Goal: Task Accomplishment & Management: Complete application form

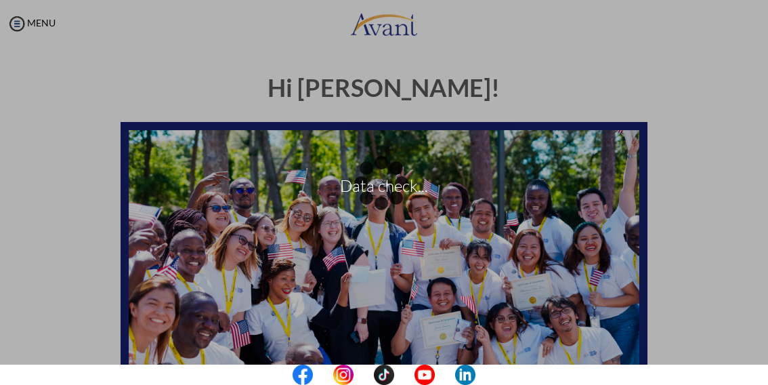
click at [375, 183] on div "Data check..." at bounding box center [384, 192] width 19 height 19
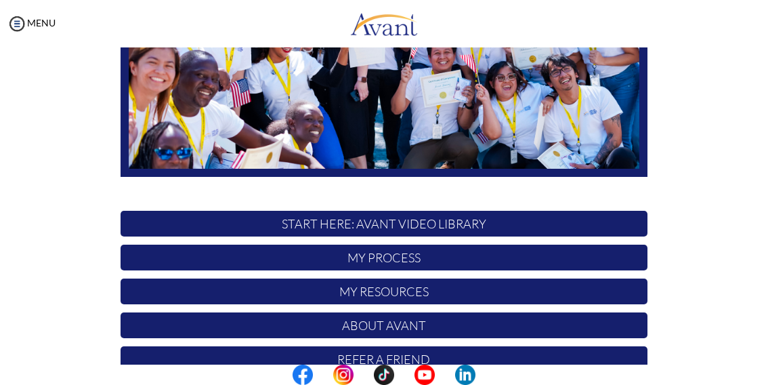
scroll to position [304, 0]
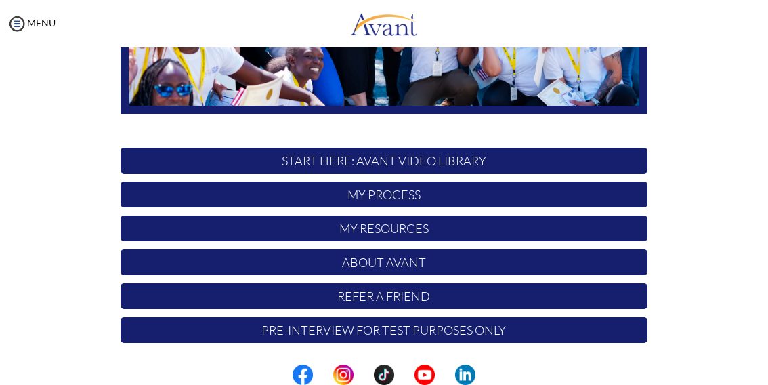
click at [524, 336] on p "Pre-Interview for test purposes only" at bounding box center [384, 330] width 527 height 26
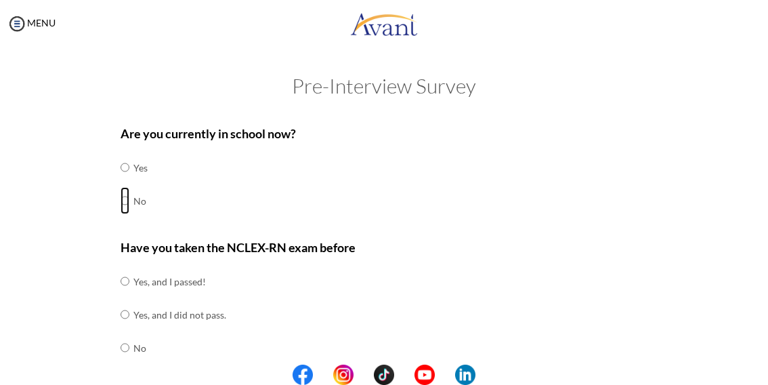
click at [121, 181] on input "radio" at bounding box center [125, 167] width 9 height 27
radio input "true"
click at [121, 295] on input "radio" at bounding box center [125, 281] width 9 height 27
radio input "true"
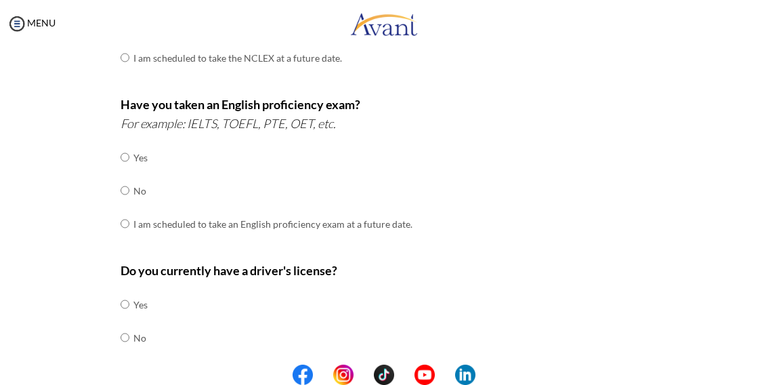
scroll to position [414, 0]
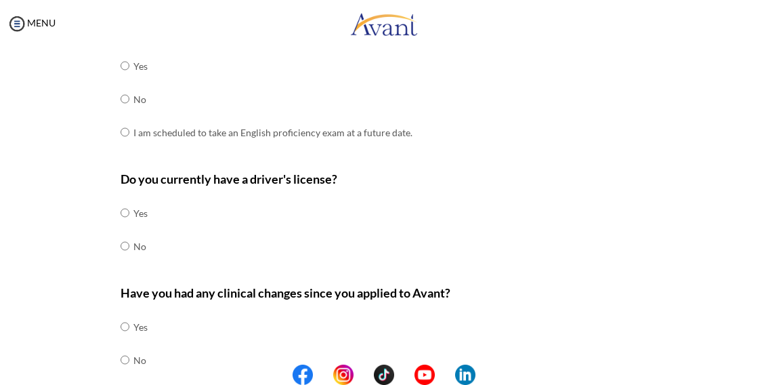
radio input "true"
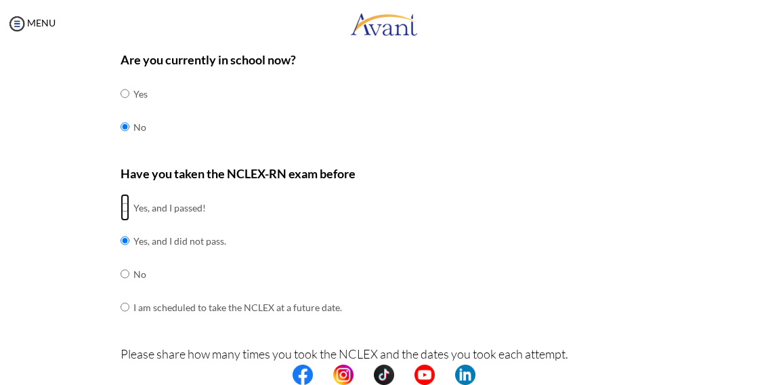
click at [121, 194] on input "radio" at bounding box center [125, 207] width 9 height 27
radio input "true"
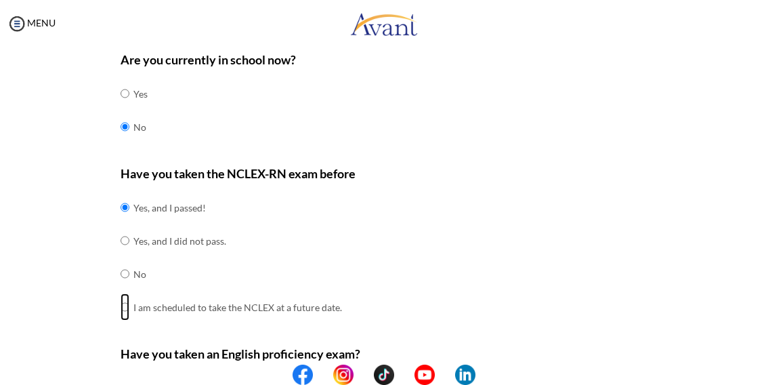
click at [121, 194] on input "radio" at bounding box center [125, 207] width 9 height 27
radio input "true"
click at [121, 194] on input "radio" at bounding box center [125, 207] width 9 height 27
radio input "true"
click at [121, 194] on input "radio" at bounding box center [125, 207] width 9 height 27
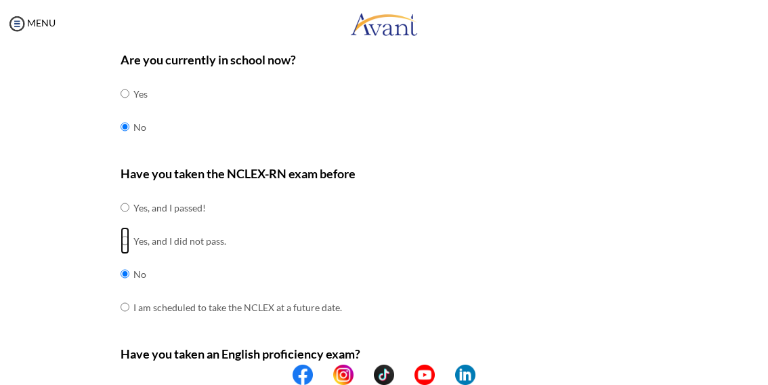
radio input "true"
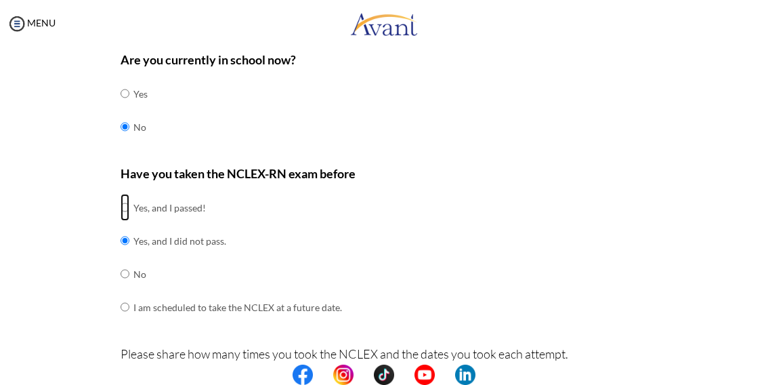
click at [121, 194] on input "radio" at bounding box center [125, 207] width 9 height 27
radio input "true"
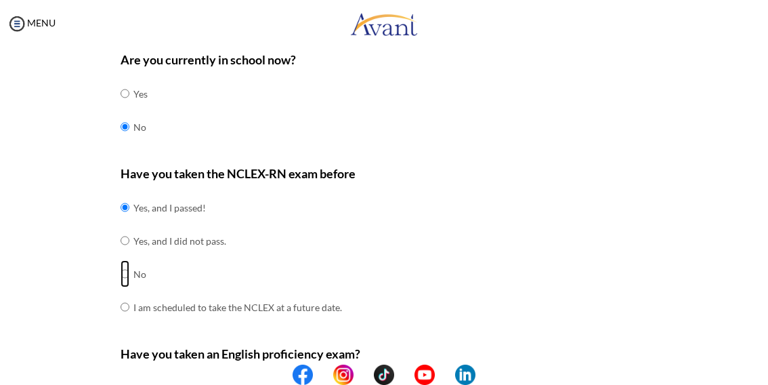
click at [122, 221] on input "radio" at bounding box center [125, 207] width 9 height 27
radio input "true"
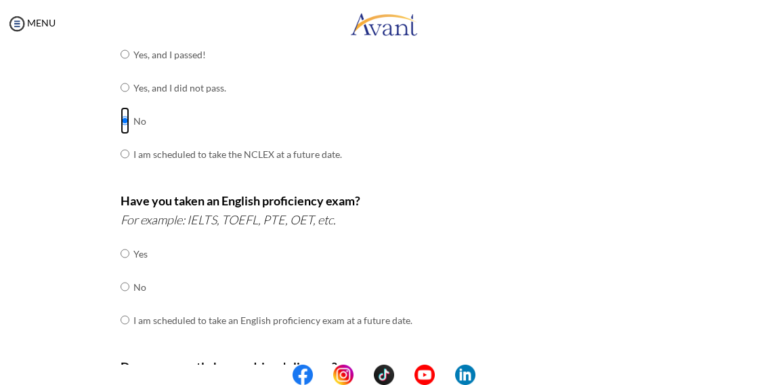
scroll to position [245, 0]
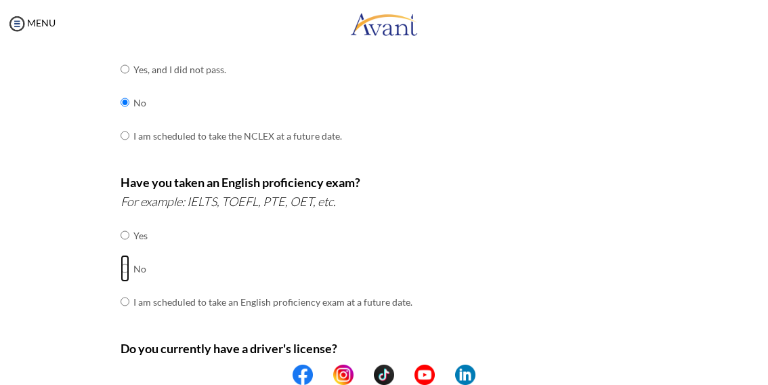
click at [121, 249] on input "radio" at bounding box center [125, 234] width 9 height 27
radio input "true"
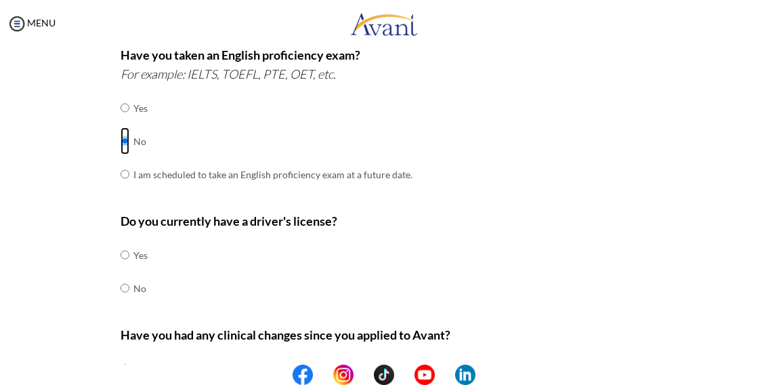
scroll to position [383, 0]
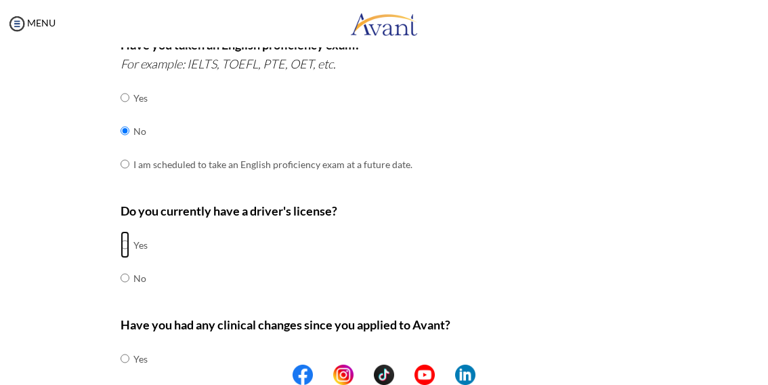
click at [121, 244] on input "radio" at bounding box center [125, 244] width 9 height 27
radio input "true"
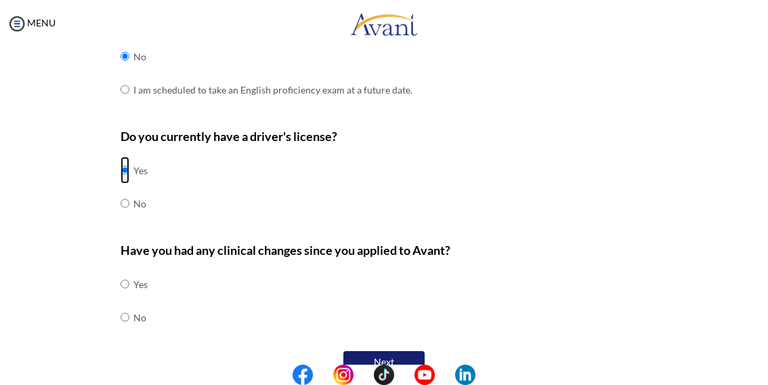
scroll to position [480, 0]
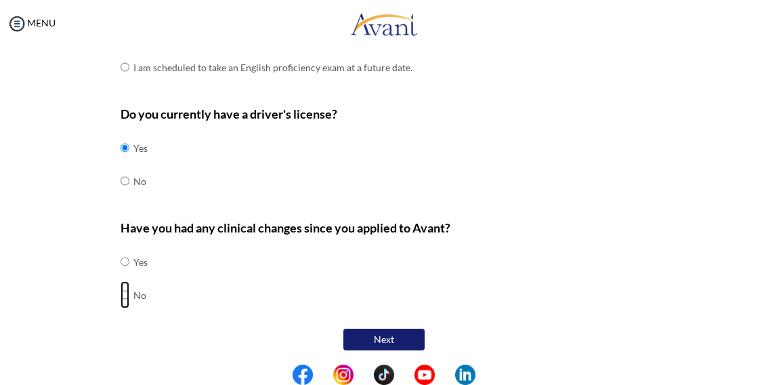
click at [121, 275] on input "radio" at bounding box center [125, 261] width 9 height 27
radio input "true"
click at [371, 333] on button "Next" at bounding box center [383, 339] width 81 height 22
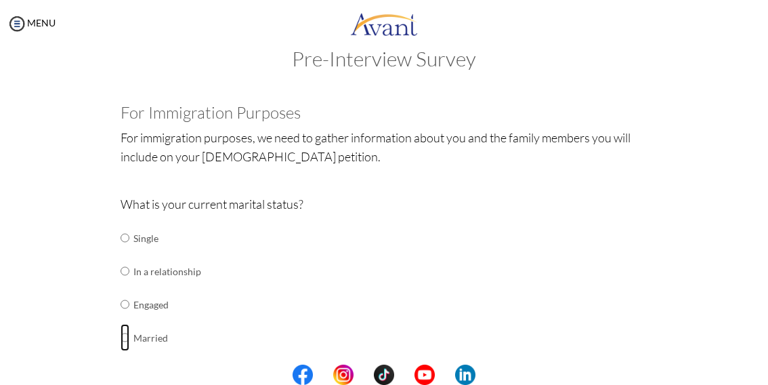
click at [121, 251] on input "radio" at bounding box center [125, 237] width 9 height 27
radio input "true"
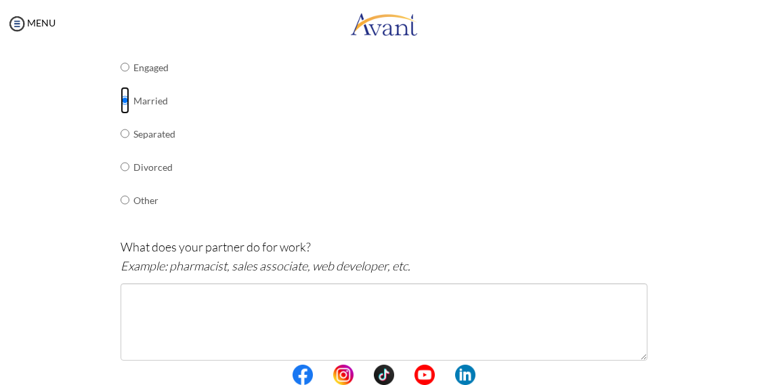
scroll to position [322, 0]
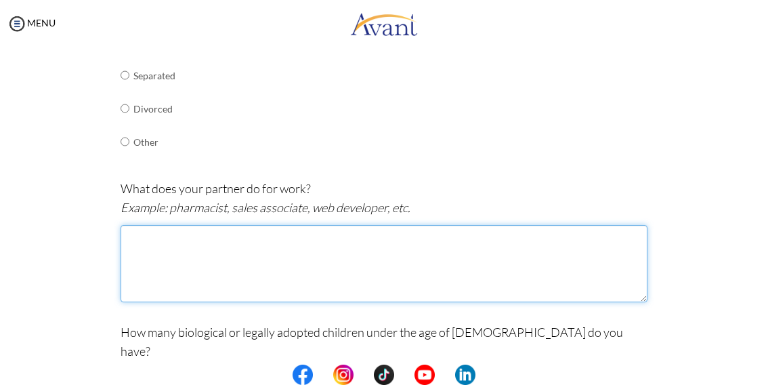
click at [126, 243] on textarea at bounding box center [384, 263] width 527 height 77
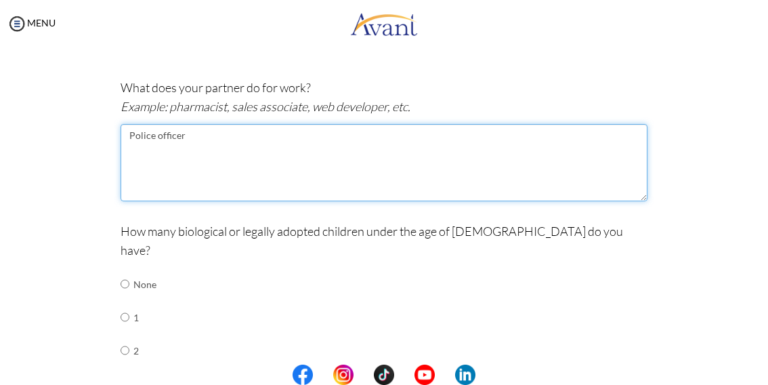
scroll to position [442, 0]
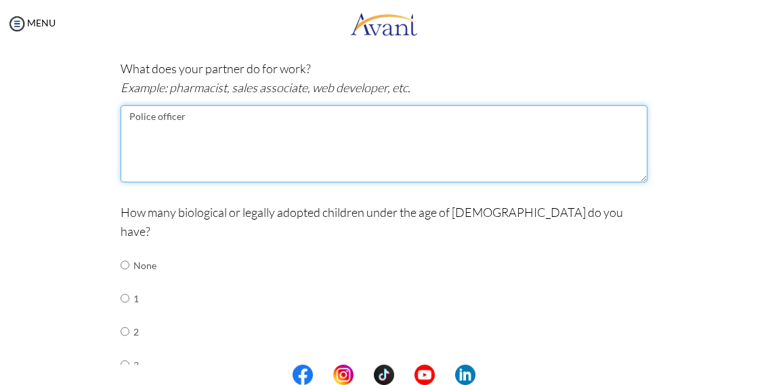
type textarea "Police officer"
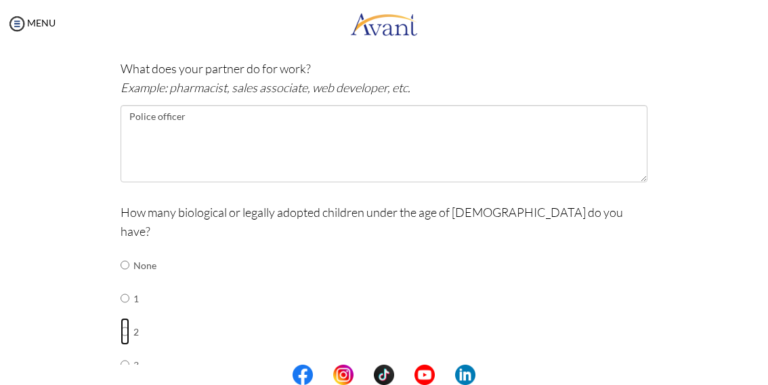
click at [121, 278] on input "radio" at bounding box center [125, 264] width 9 height 27
radio input "true"
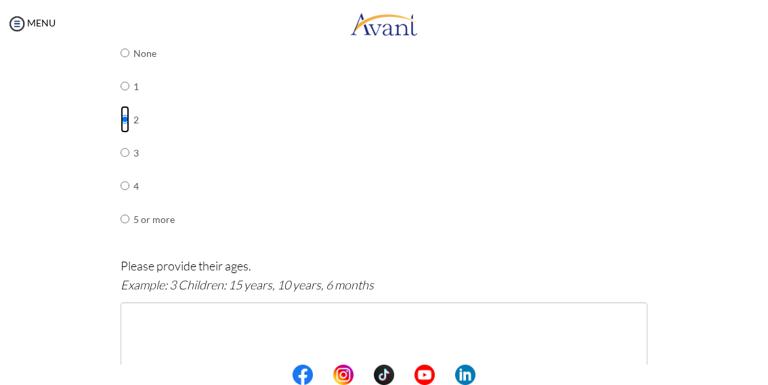
scroll to position [671, 0]
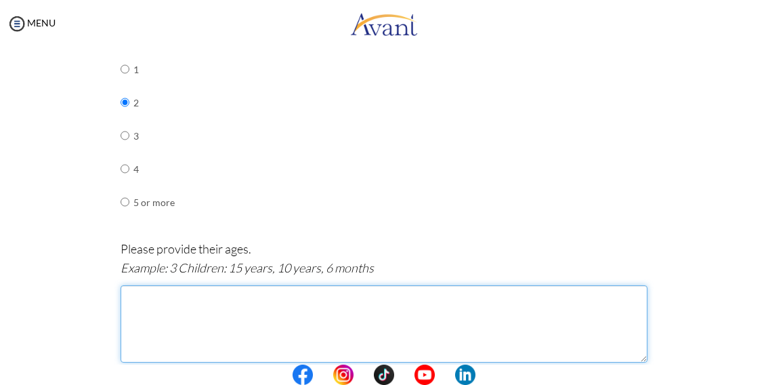
click at [121, 285] on textarea at bounding box center [384, 323] width 527 height 77
type textarea "2 Children;"
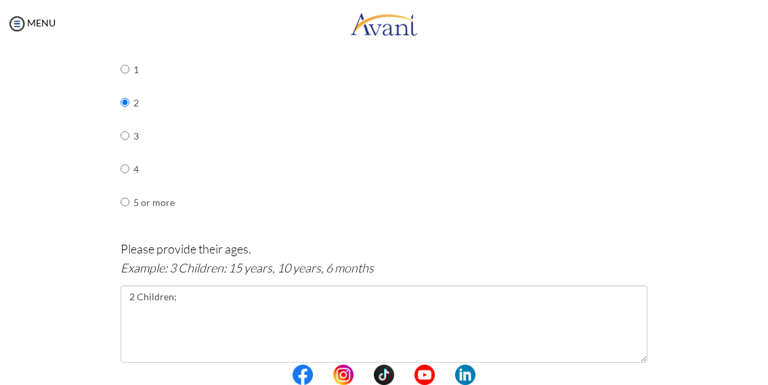
radio input "true"
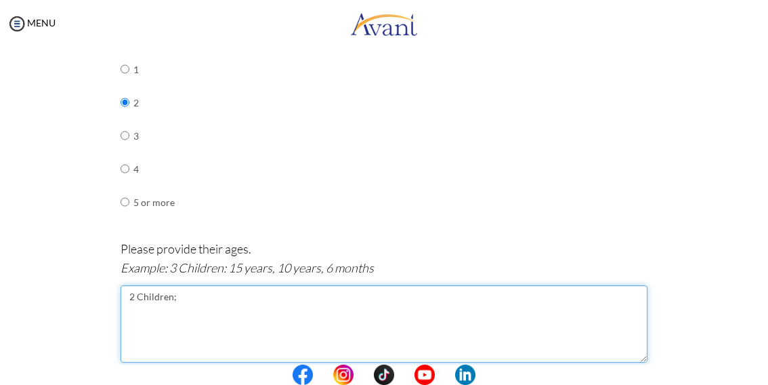
click at [171, 285] on textarea "2 Children;" at bounding box center [384, 323] width 527 height 77
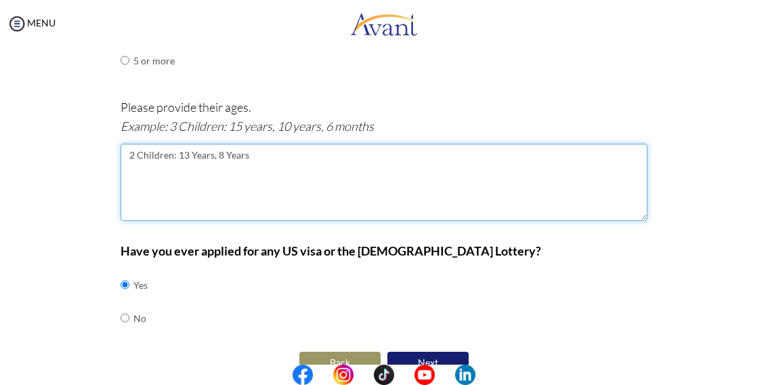
scroll to position [815, 0]
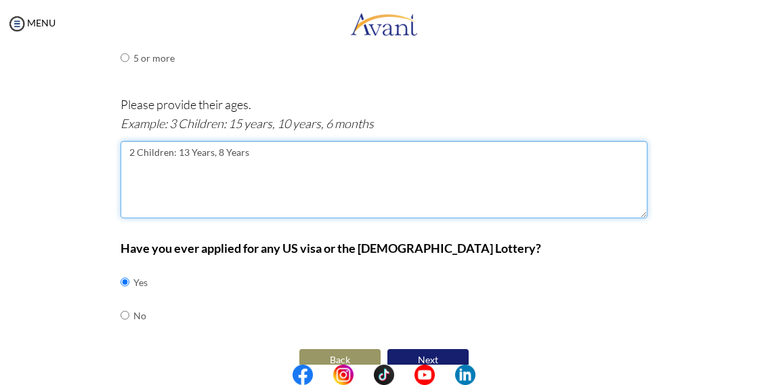
type textarea "2 Children: 13 Years, 8 Years"
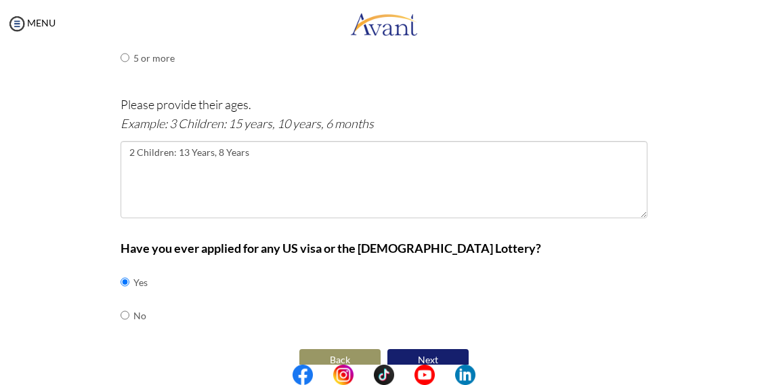
click at [435, 349] on button "Next" at bounding box center [427, 360] width 81 height 22
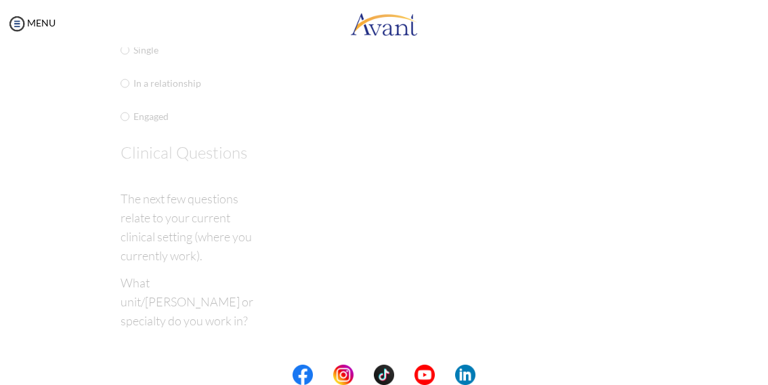
scroll to position [27, 0]
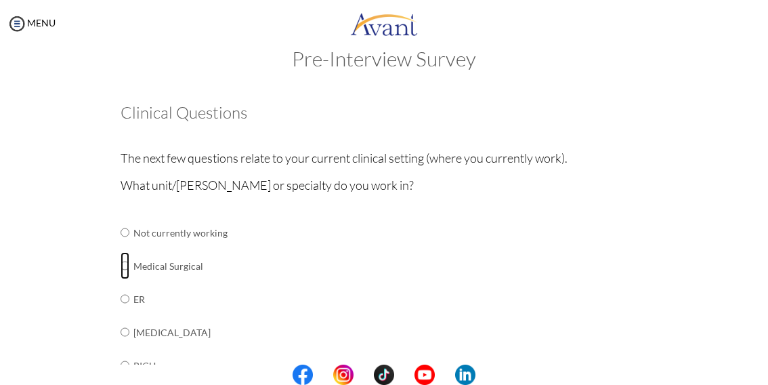
click at [121, 246] on input "radio" at bounding box center [125, 232] width 9 height 27
radio input "true"
click at [121, 217] on input "radio" at bounding box center [125, 230] width 9 height 27
radio input "true"
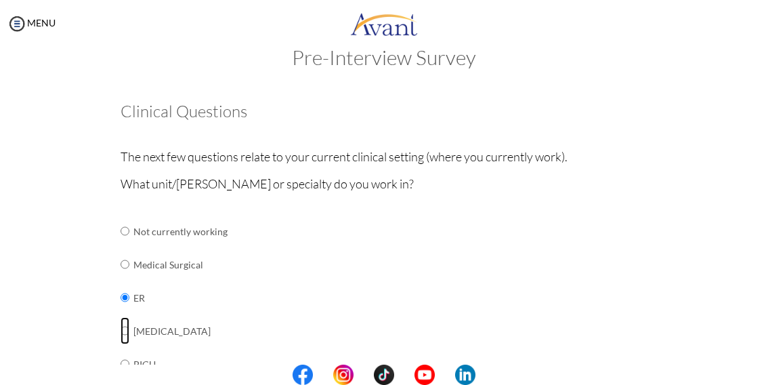
click at [121, 217] on input "radio" at bounding box center [125, 230] width 9 height 27
radio input "true"
click at [121, 244] on input "radio" at bounding box center [125, 230] width 9 height 27
radio input "true"
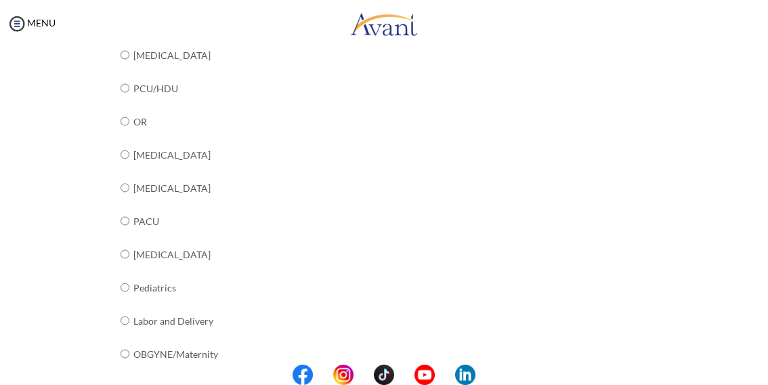
scroll to position [442, 0]
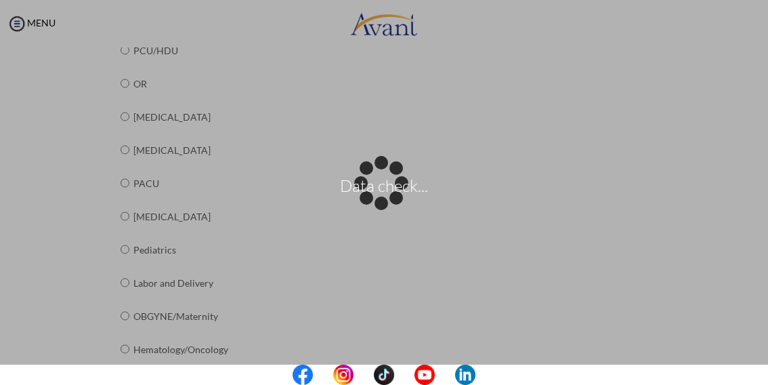
click at [393, 202] on div "Data check..." at bounding box center [384, 192] width 19 height 19
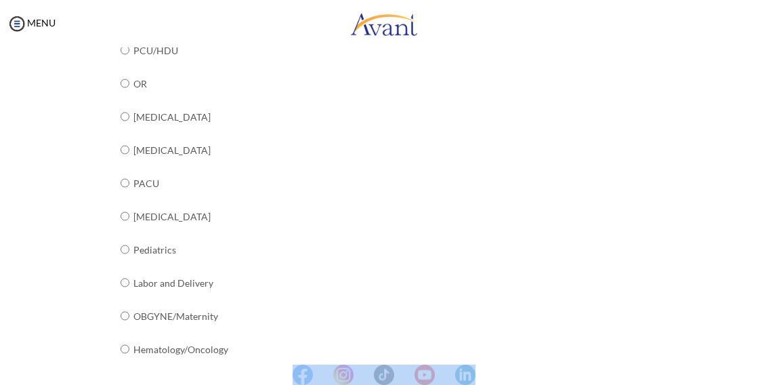
drag, startPoint x: 757, startPoint y: 347, endPoint x: 764, endPoint y: 384, distance: 37.2
click at [764, 384] on body "Maintenance break. Please come back in 2 hours. MENU My Status What is the next…" at bounding box center [384, 192] width 768 height 385
click at [484, 184] on div "What unit/[PERSON_NAME] or specialty do you work in? Not currently working Medi…" at bounding box center [384, 120] width 527 height 718
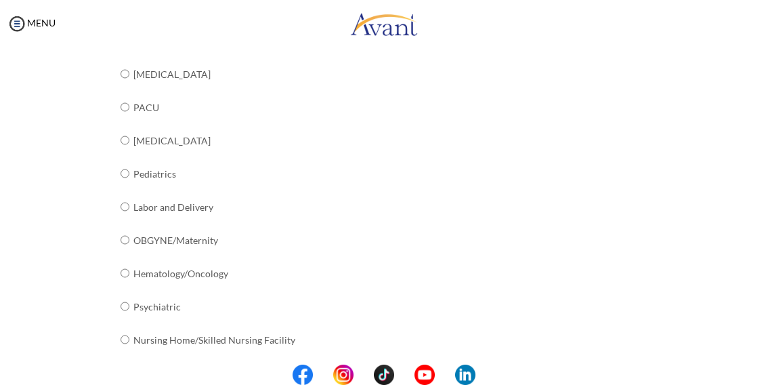
scroll to position [580, 0]
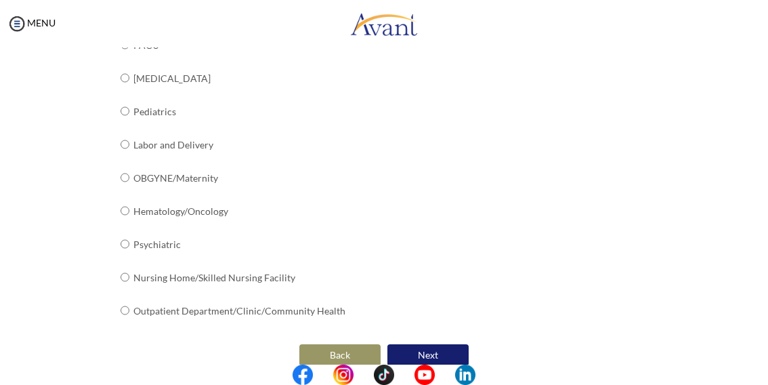
click at [429, 352] on button "Next" at bounding box center [427, 355] width 81 height 22
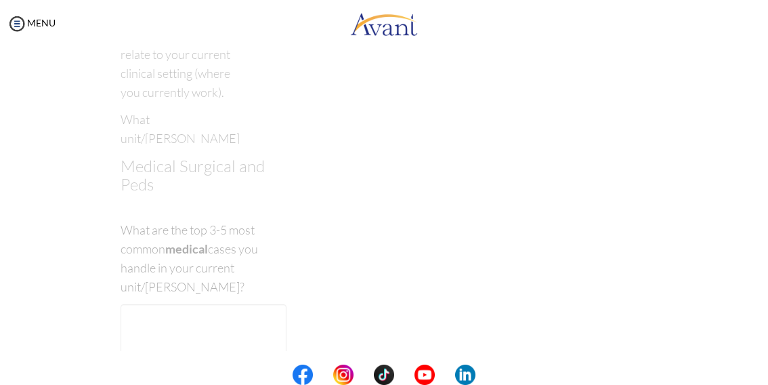
scroll to position [27, 0]
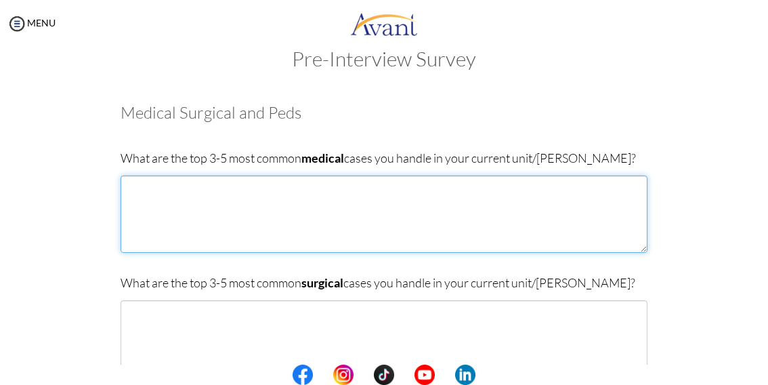
click at [127, 185] on textarea at bounding box center [384, 213] width 527 height 77
type textarea "h"
type textarea "H"
type textarea "d"
click at [127, 212] on textarea "[MEDICAL_DATA] [MEDICAL_DATA] Cerebrovascular Accident" at bounding box center [384, 213] width 527 height 77
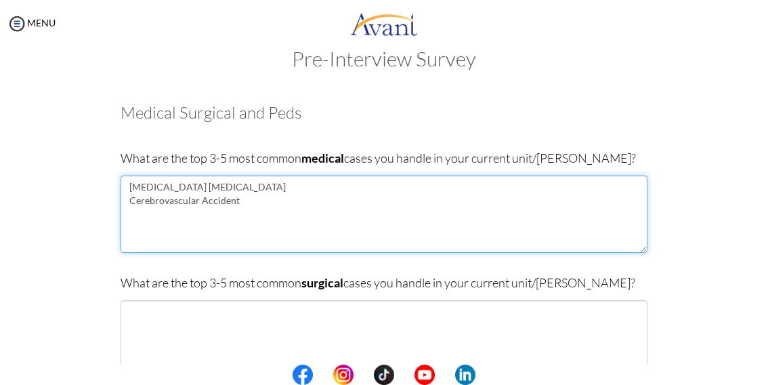
click at [240, 200] on textarea "[MEDICAL_DATA] [MEDICAL_DATA] Cerebrovascular Accident" at bounding box center [384, 213] width 527 height 77
click at [157, 187] on textarea "[MEDICAL_DATA] [MEDICAL_DATA] Cerebrovascular Accident" at bounding box center [384, 213] width 527 height 77
click at [160, 187] on textarea "[MEDICAL_DATA] [MEDICAL_DATA] Cerebrovascular Accident" at bounding box center [384, 213] width 527 height 77
click at [163, 186] on textarea "[MEDICAL_DATA] Cerebrovascular Accident" at bounding box center [384, 213] width 527 height 77
click at [239, 203] on textarea "[MEDICAL_DATA] Cerebrovascular Accident" at bounding box center [384, 213] width 527 height 77
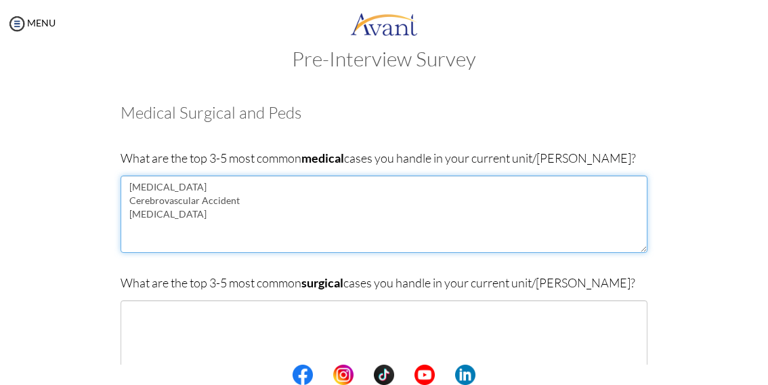
type textarea "[MEDICAL_DATA] Cerebrovascular Accident [MEDICAL_DATA]"
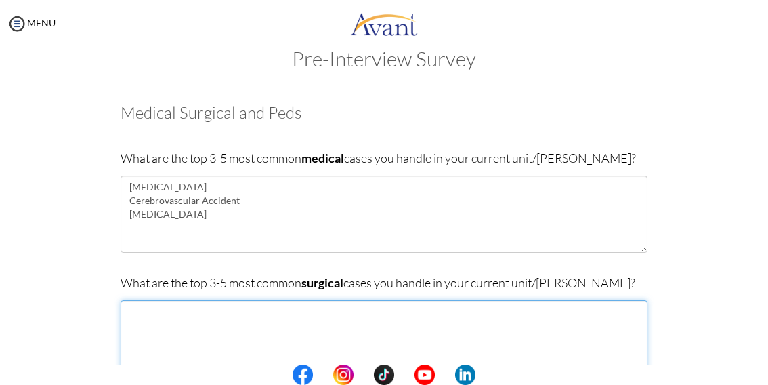
click at [128, 316] on textarea at bounding box center [384, 338] width 527 height 77
type textarea "i"
click at [131, 361] on textarea "[MEDICAL_DATA] [MEDICAL_DATA] [MEDICAL_DATA] Burns" at bounding box center [384, 338] width 527 height 77
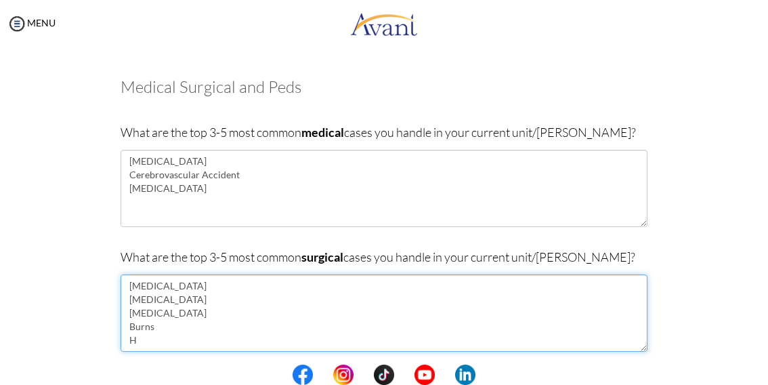
click at [133, 339] on textarea "[MEDICAL_DATA] [MEDICAL_DATA] [MEDICAL_DATA] Burns H" at bounding box center [384, 312] width 527 height 77
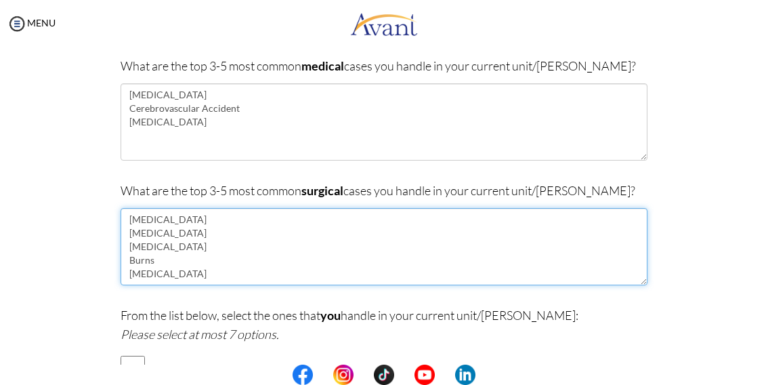
scroll to position [142, 0]
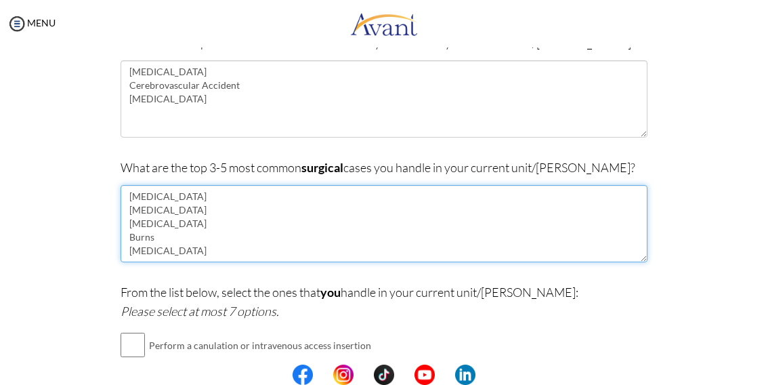
type textarea "[MEDICAL_DATA] [MEDICAL_DATA] [MEDICAL_DATA] Burns [MEDICAL_DATA]"
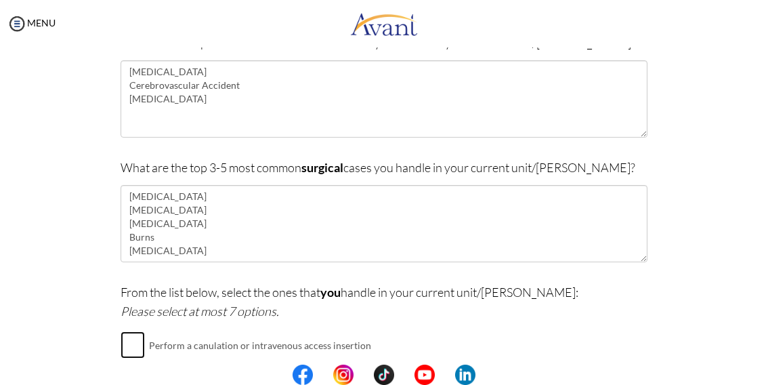
click at [130, 347] on input "checkbox" at bounding box center [133, 344] width 24 height 27
checkbox input "true"
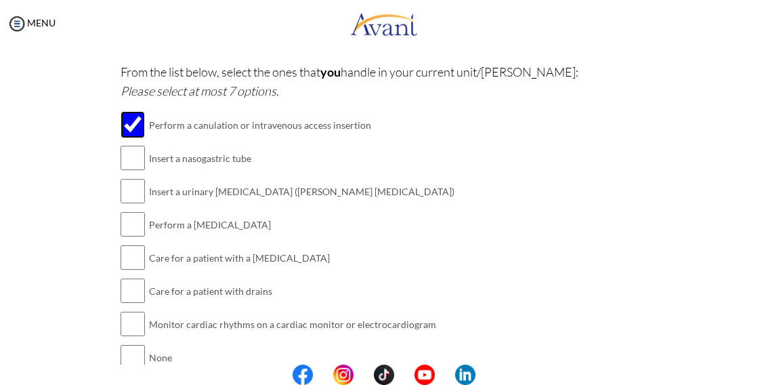
scroll to position [364, 0]
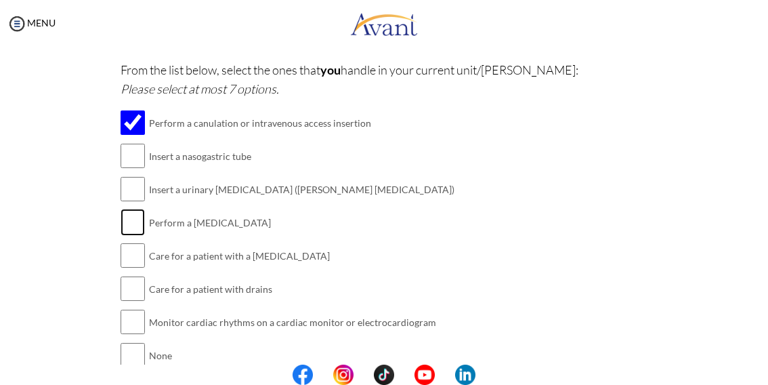
click at [123, 223] on input "checkbox" at bounding box center [133, 222] width 24 height 27
checkbox input "true"
click at [121, 189] on input "checkbox" at bounding box center [133, 188] width 24 height 27
checkbox input "true"
click at [124, 284] on input "checkbox" at bounding box center [133, 288] width 24 height 27
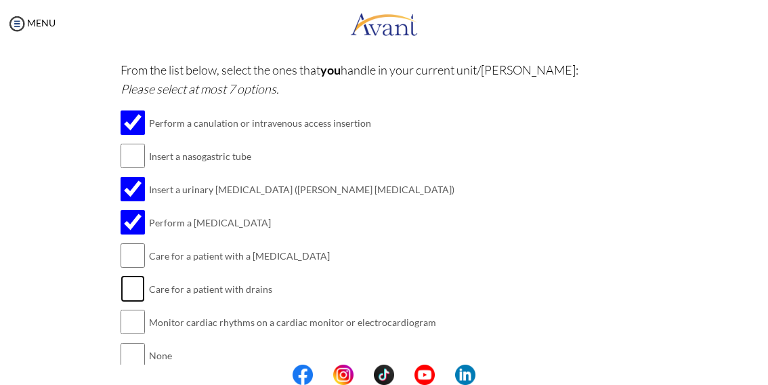
checkbox input "true"
click at [131, 249] on input "checkbox" at bounding box center [133, 255] width 24 height 27
checkbox input "true"
click at [121, 156] on input "checkbox" at bounding box center [133, 155] width 24 height 27
checkbox input "true"
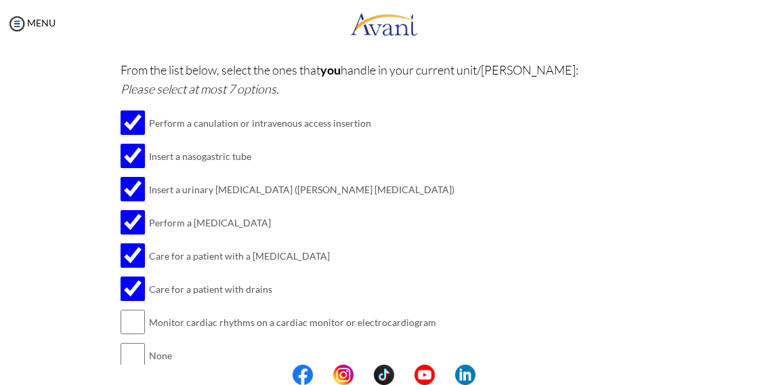
click at [762, 366] on center at bounding box center [384, 374] width 768 height 20
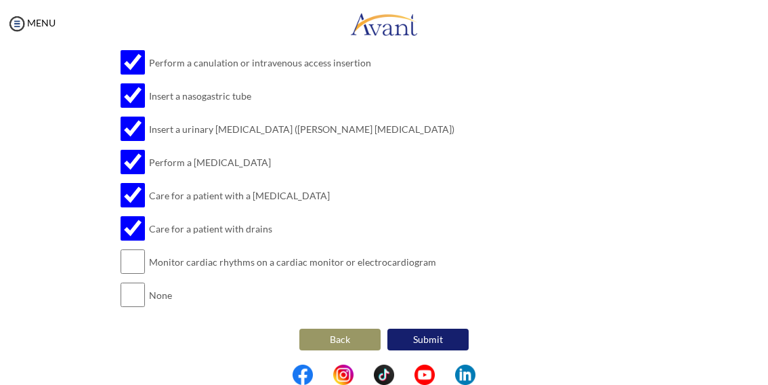
click at [417, 333] on button "Submit" at bounding box center [427, 339] width 81 height 22
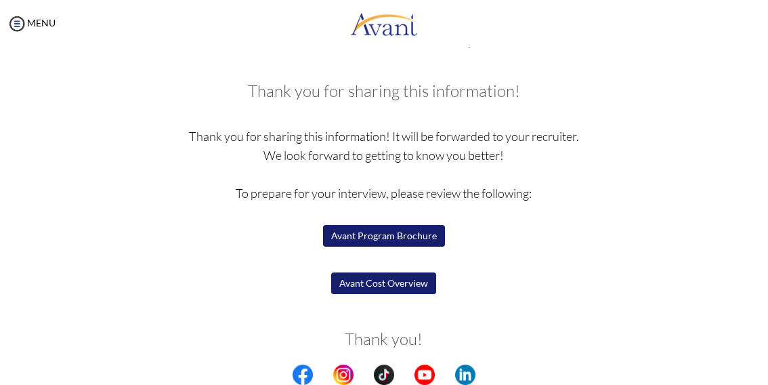
scroll to position [53, 0]
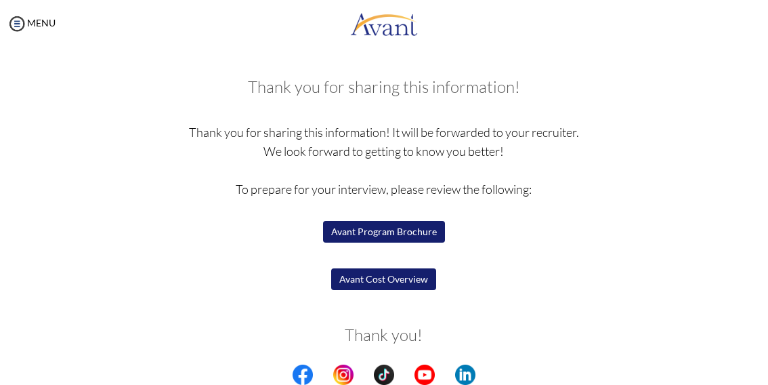
click at [423, 235] on button "Avant Program Brochure" at bounding box center [384, 232] width 122 height 22
